Goal: Information Seeking & Learning: Learn about a topic

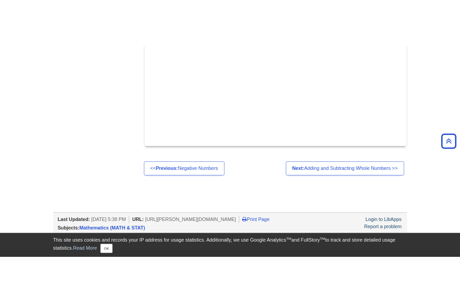
scroll to position [1119, 0]
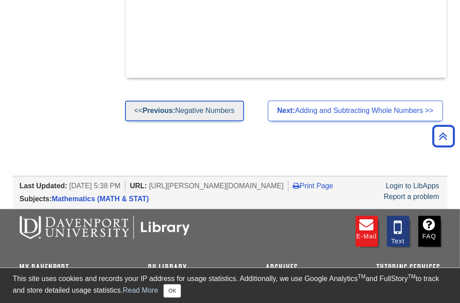
click at [166, 101] on link "<< Previous: Negative Numbers" at bounding box center [184, 111] width 119 height 21
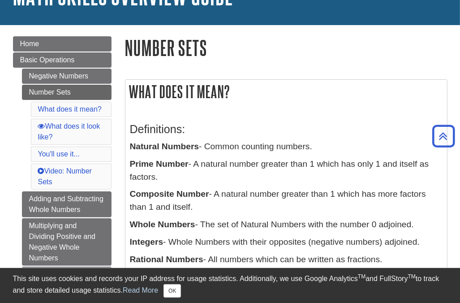
scroll to position [14, 0]
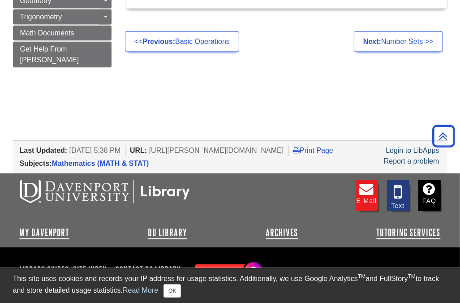
scroll to position [824, 0]
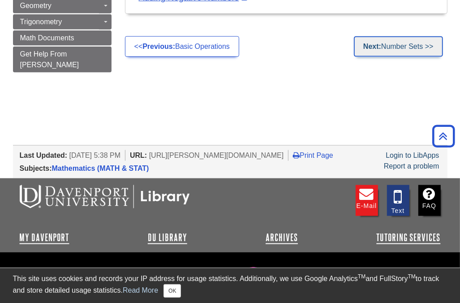
click at [393, 44] on link "Next: Number Sets >>" at bounding box center [398, 46] width 89 height 21
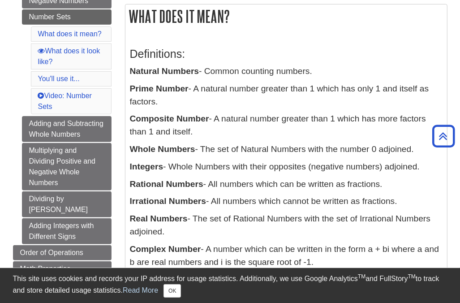
scroll to position [152, 0]
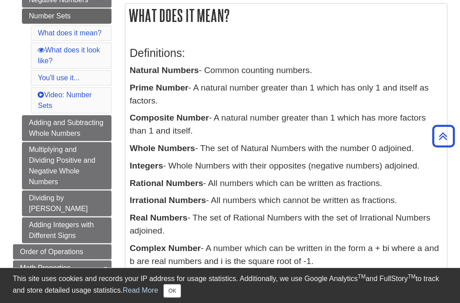
click at [185, 73] on b "Natural Numbers" at bounding box center [164, 69] width 69 height 9
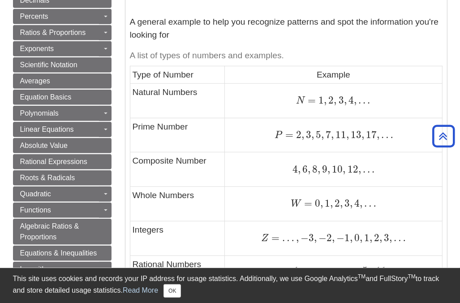
scroll to position [467, 0]
click at [157, 148] on td "Prime Number" at bounding box center [177, 135] width 95 height 35
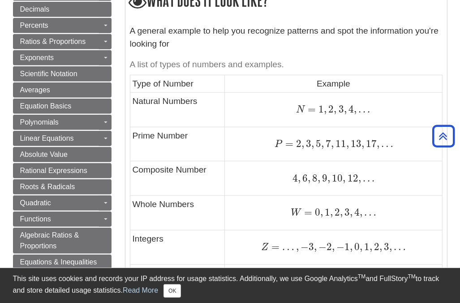
scroll to position [458, 0]
click at [192, 119] on td "Natural Numbers" at bounding box center [177, 110] width 95 height 35
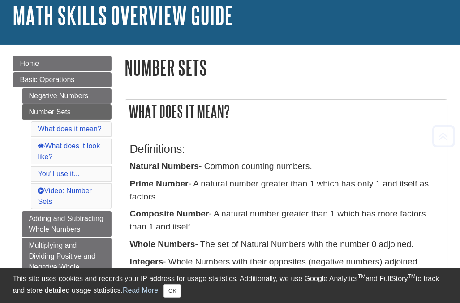
scroll to position [56, 0]
click at [282, 260] on p "Integers - Whole Numbers with their opposites (negative numbers) adjoined." at bounding box center [286, 262] width 313 height 13
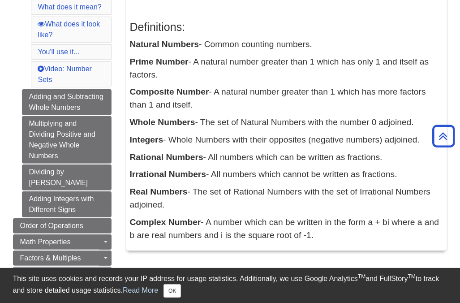
scroll to position [167, 0]
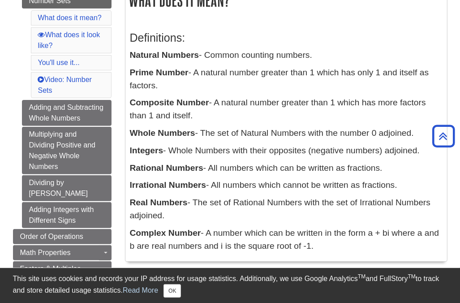
click at [184, 19] on div "Definitions: Natural Numbers - Common counting numbers. Prime Number - A natura…" at bounding box center [287, 139] width 322 height 243
